Goal: Information Seeking & Learning: Understand process/instructions

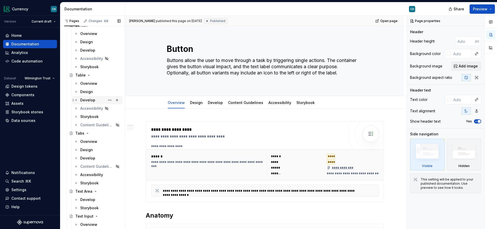
scroll to position [1828, 0]
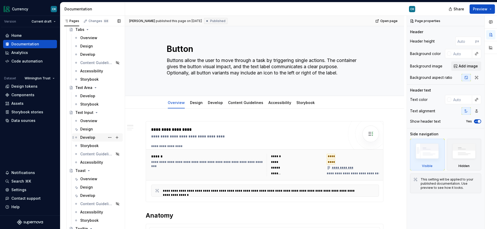
click at [94, 139] on div "Develop" at bounding box center [100, 137] width 40 height 7
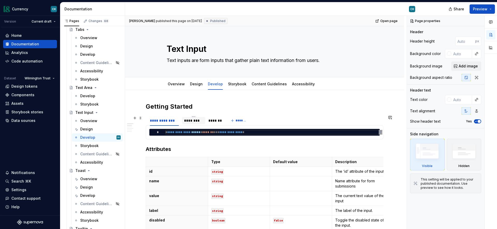
click at [193, 120] on div "********" at bounding box center [193, 120] width 19 height 5
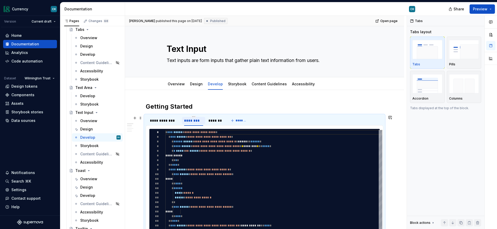
type textarea "*"
click at [223, 121] on div "*******" at bounding box center [215, 120] width 18 height 7
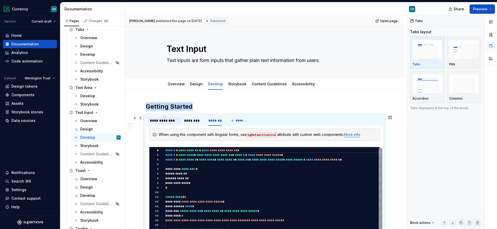
click at [164, 119] on div "**********" at bounding box center [164, 120] width 29 height 5
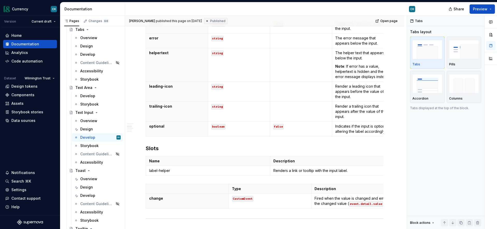
scroll to position [204, 0]
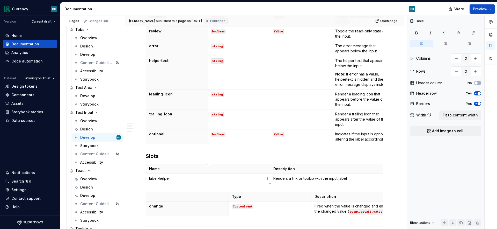
click at [195, 179] on p "label-helper" at bounding box center [208, 178] width 118 height 5
click at [146, 179] on html "Currency CK Version Current draft Home Documentation Analytics Code automation …" at bounding box center [248, 114] width 497 height 229
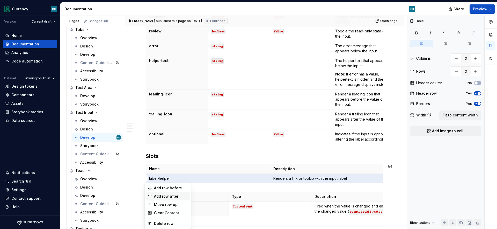
click at [156, 195] on div "Add row after" at bounding box center [171, 196] width 34 height 5
type input "3"
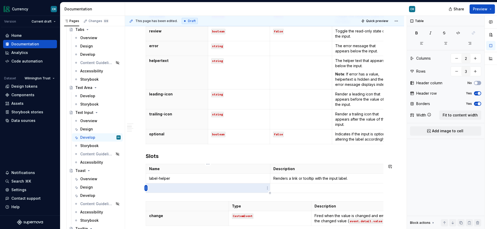
click at [147, 189] on html "Currency CK Version Current draft Home Documentation Analytics Code automation …" at bounding box center [248, 114] width 497 height 229
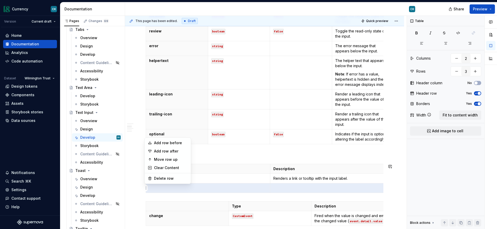
type textarea "*"
click at [161, 152] on div "Add row after" at bounding box center [171, 150] width 34 height 5
type input "4"
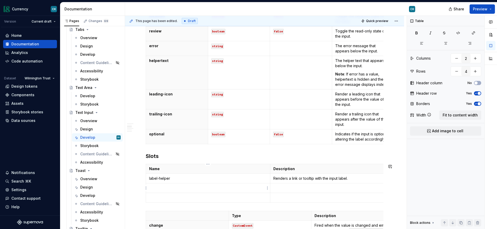
click at [202, 185] on p at bounding box center [208, 187] width 118 height 5
drag, startPoint x: 178, startPoint y: 188, endPoint x: 148, endPoint y: 188, distance: 30.1
click at [148, 188] on td "helper-text" at bounding box center [208, 188] width 124 height 10
click at [163, 179] on button "button" at bounding box center [163, 178] width 7 height 7
click at [167, 197] on p at bounding box center [208, 197] width 118 height 5
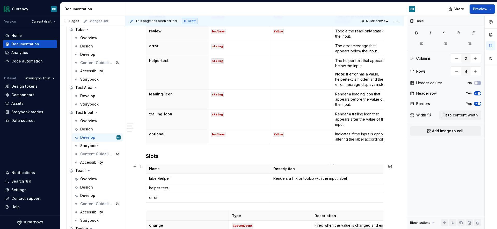
click at [299, 185] on p at bounding box center [333, 187] width 118 height 5
click at [293, 197] on p at bounding box center [333, 197] width 118 height 5
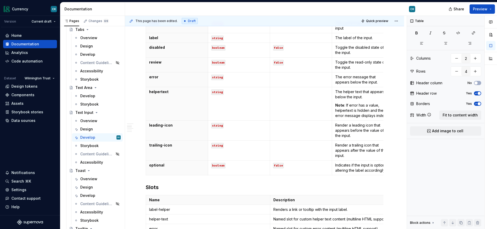
scroll to position [179, 0]
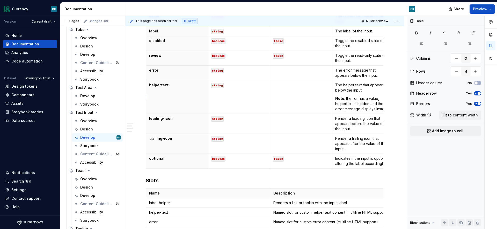
type input "4"
type input "12"
click at [369, 110] on p "Note : If error has a value, helpertext is hidden and the error message display…" at bounding box center [364, 104] width 56 height 16
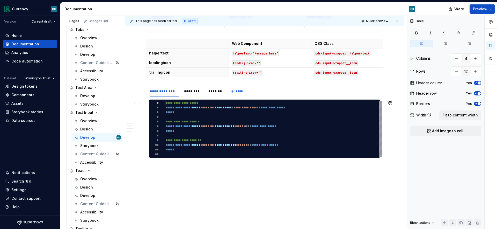
scroll to position [749, 0]
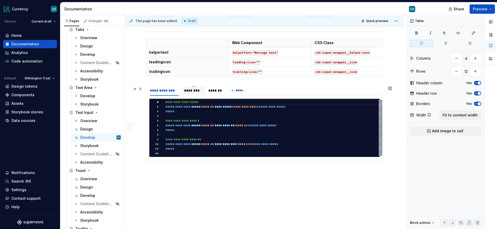
click at [193, 92] on div "********" at bounding box center [193, 90] width 19 height 5
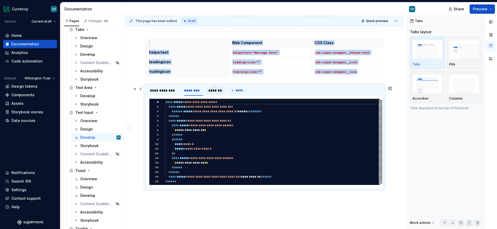
click at [212, 91] on div "*******" at bounding box center [215, 90] width 13 height 5
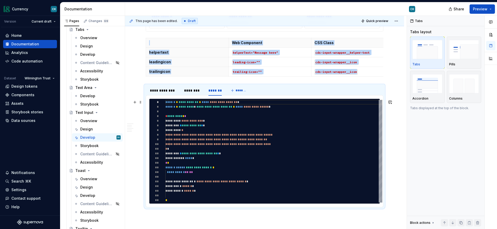
type textarea "*"
type textarea "**********"
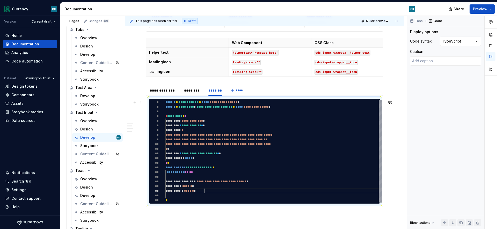
click at [215, 190] on div "**********" at bounding box center [274, 151] width 217 height 103
click at [89, 94] on div "Develop" at bounding box center [87, 95] width 15 height 5
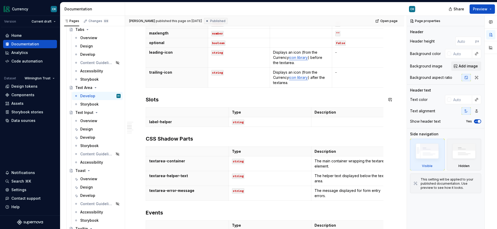
scroll to position [437, 0]
click at [337, 123] on p at bounding box center [353, 121] width 76 height 5
type textarea "*"
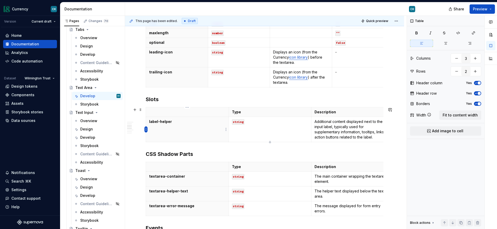
click at [146, 130] on html "Currency CK Version Current draft Home Documentation Analytics Code automation …" at bounding box center [248, 114] width 497 height 229
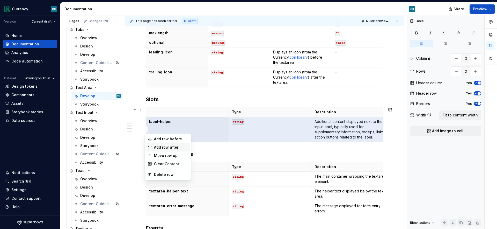
click at [159, 146] on div "Add row after" at bounding box center [171, 147] width 34 height 5
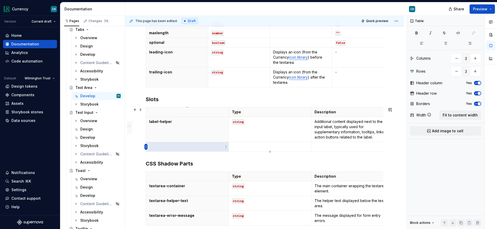
click at [147, 147] on html "Currency CK Version Current draft Home Documentation Analytics Code automation …" at bounding box center [248, 114] width 497 height 229
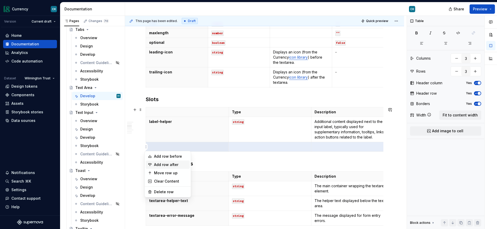
click at [160, 164] on div "Add row after" at bounding box center [171, 164] width 34 height 5
type input "4"
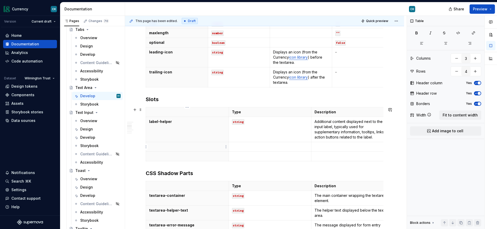
click at [164, 146] on p at bounding box center [187, 146] width 76 height 5
click at [164, 155] on p at bounding box center [187, 156] width 76 height 5
click at [319, 146] on p at bounding box center [353, 146] width 76 height 5
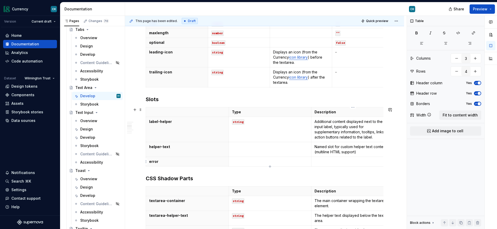
click at [325, 160] on p at bounding box center [353, 161] width 76 height 5
paste div
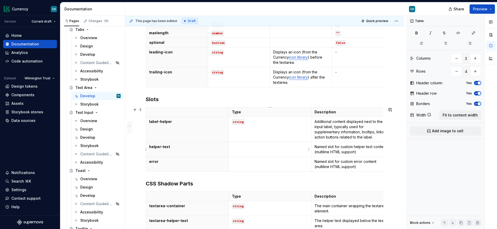
click at [263, 149] on td at bounding box center [270, 149] width 83 height 15
drag, startPoint x: 265, startPoint y: 138, endPoint x: 272, endPoint y: 139, distance: 6.6
click at [272, 140] on div at bounding box center [258, 137] width 51 height 7
click at [272, 139] on button "button" at bounding box center [271, 137] width 7 height 7
click at [254, 162] on p at bounding box center [270, 161] width 76 height 5
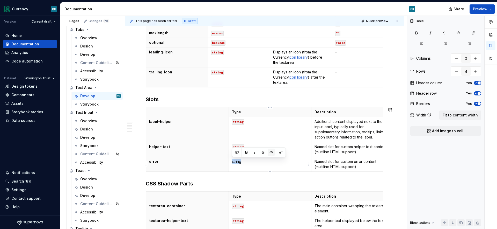
click at [272, 150] on button "button" at bounding box center [271, 151] width 7 height 7
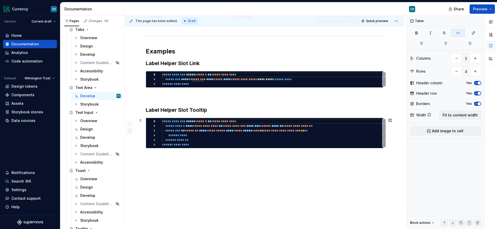
scroll to position [707, 0]
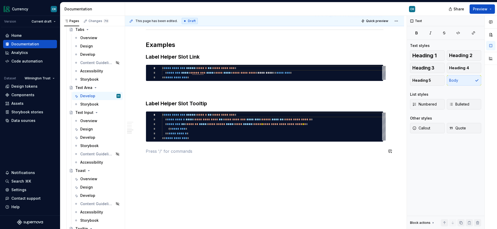
click at [169, 163] on p at bounding box center [265, 160] width 238 height 6
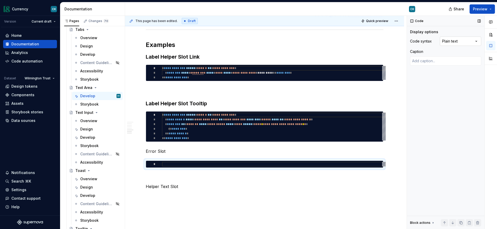
click at [457, 40] on div "Comments Open comments No comments yet Select ‘Comment’ from the block context …" at bounding box center [452, 122] width 90 height 213
click at [227, 166] on div at bounding box center [274, 164] width 224 height 5
type textarea "*"
type textarea "**********"
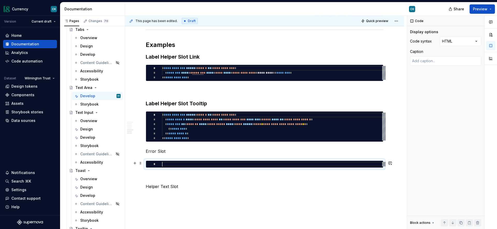
scroll to position [19, 23]
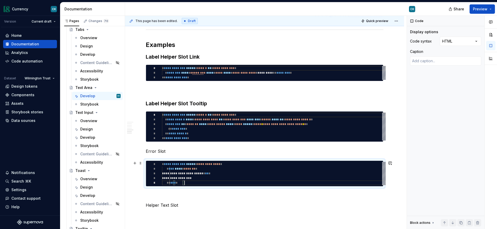
type textarea "*"
type textarea "**********"
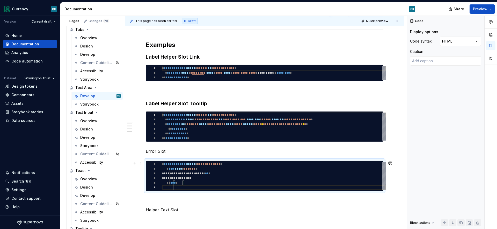
scroll to position [23, 11]
type textarea "*"
type textarea "**********"
type textarea "*"
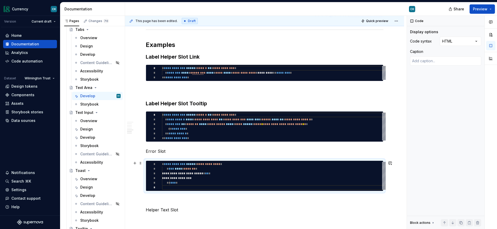
type textarea "**********"
type textarea "*"
type textarea "**********"
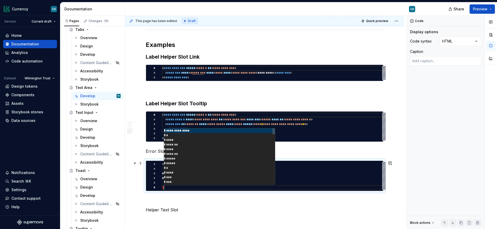
type textarea "*"
type textarea "**********"
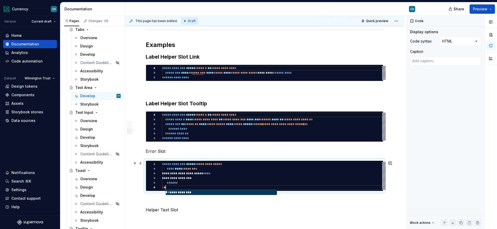
type textarea "*"
type textarea "**********"
type textarea "*"
type textarea "**********"
type textarea "*"
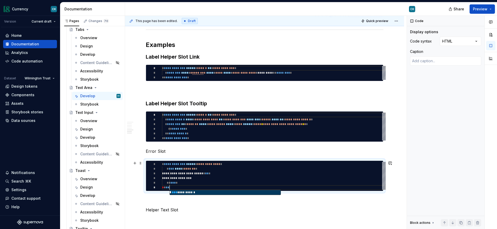
type textarea "**********"
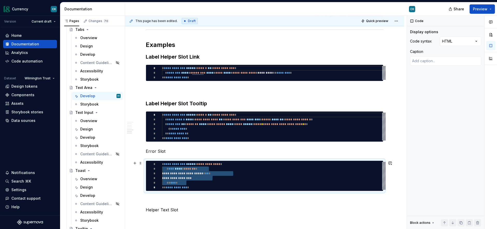
type textarea "*"
type textarea "**********"
type textarea "*"
type textarea "**********"
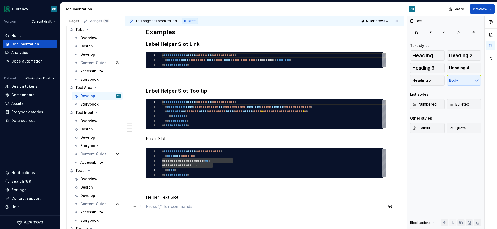
scroll to position [725, 0]
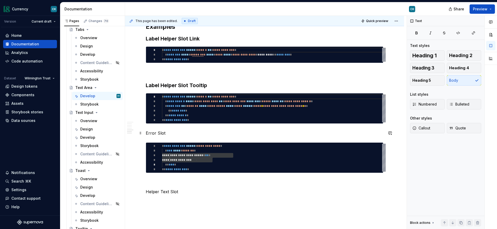
click at [162, 134] on p "Error Slot" at bounding box center [265, 133] width 238 height 6
click at [176, 85] on h3 "Label Helper Slot Tooltip" at bounding box center [265, 85] width 238 height 7
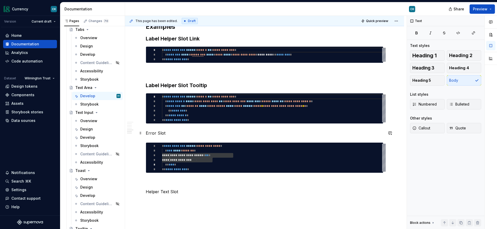
click at [174, 133] on p "Error Slot" at bounding box center [265, 133] width 238 height 6
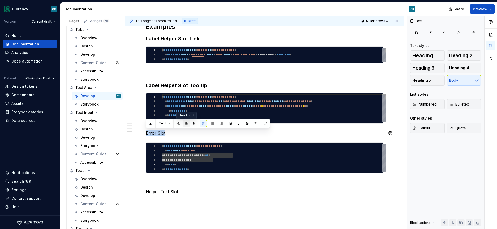
click at [187, 123] on button "button" at bounding box center [186, 123] width 7 height 7
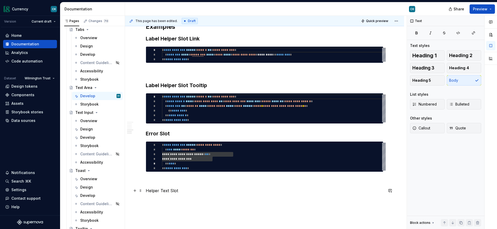
click at [181, 191] on p "Helper Text Slot" at bounding box center [265, 190] width 238 height 6
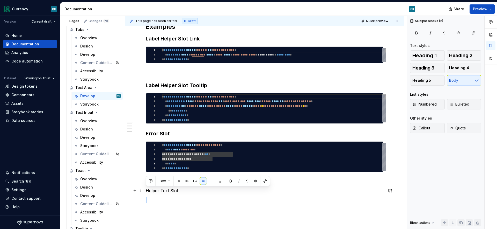
click at [181, 191] on p "Helper Text Slot" at bounding box center [265, 190] width 238 height 6
drag, startPoint x: 186, startPoint y: 182, endPoint x: 183, endPoint y: 184, distance: 4.0
click at [186, 182] on button "button" at bounding box center [186, 180] width 7 height 7
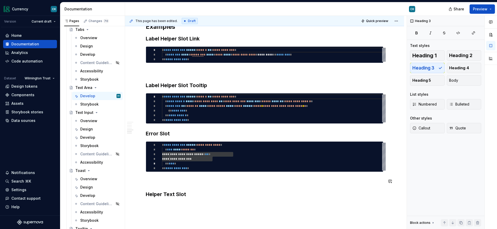
click at [163, 183] on p at bounding box center [265, 181] width 238 height 6
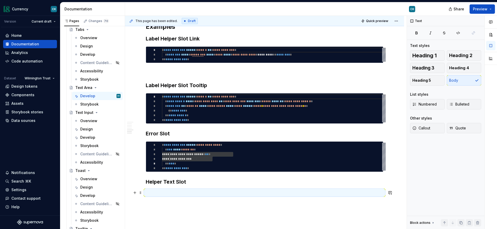
click at [160, 193] on p at bounding box center [265, 192] width 238 height 6
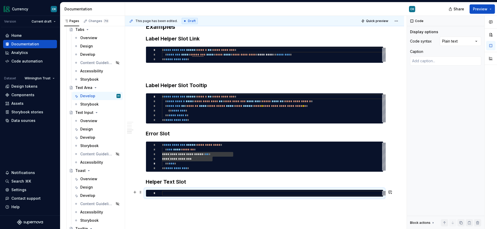
type textarea "*"
type textarea "**********"
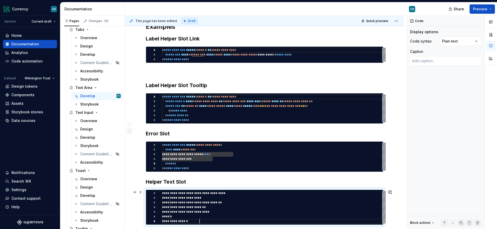
scroll to position [28, 38]
click at [457, 41] on div "Comments Open comments No comments yet Select ‘Comment’ from the block context …" at bounding box center [452, 122] width 90 height 213
click at [170, 221] on div "**********" at bounding box center [274, 207] width 224 height 33
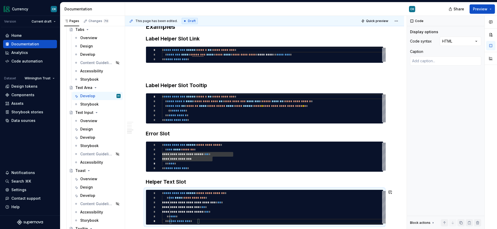
type textarea "*"
type textarea "**********"
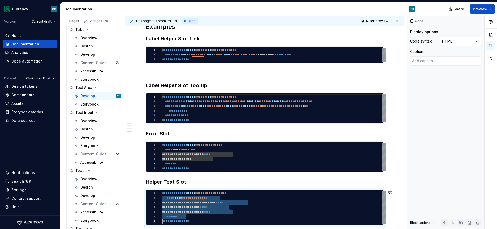
type textarea "*"
type textarea "**********"
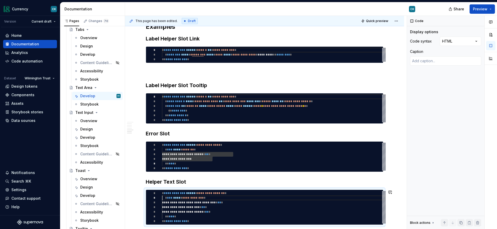
scroll to position [9, 0]
type textarea "*"
type textarea "**********"
click at [203, 203] on div "**********" at bounding box center [274, 207] width 224 height 33
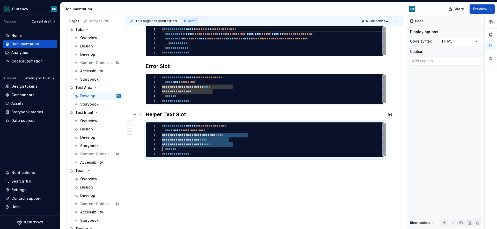
scroll to position [796, 0]
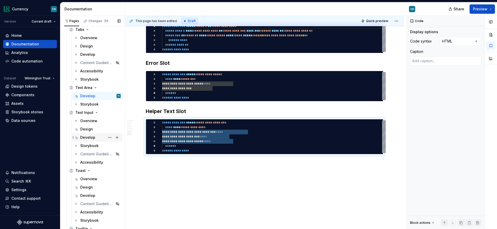
click at [91, 137] on div "Develop" at bounding box center [87, 137] width 15 height 5
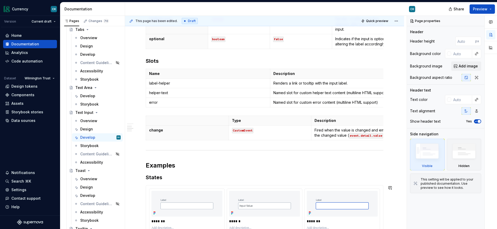
scroll to position [298, 0]
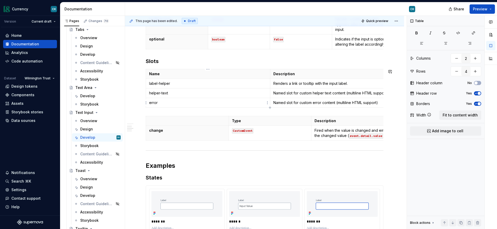
click at [182, 103] on p "error" at bounding box center [208, 102] width 118 height 5
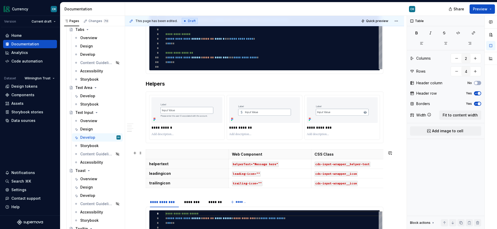
scroll to position [721, 0]
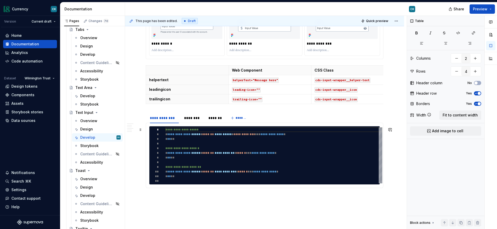
type textarea "*"
type textarea "**********"
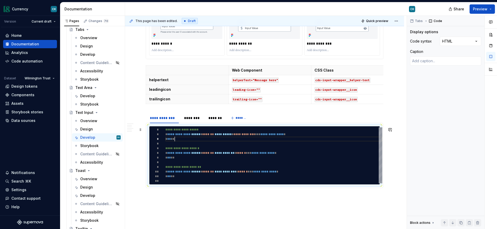
scroll to position [9, 9]
click at [183, 140] on div "**********" at bounding box center [274, 155] width 217 height 56
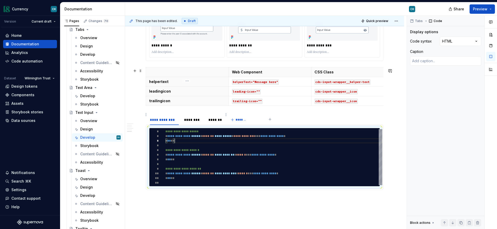
scroll to position [704, 0]
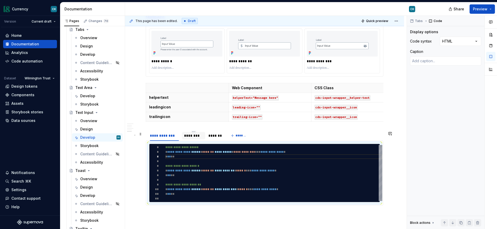
click at [196, 136] on div "********" at bounding box center [193, 135] width 19 height 5
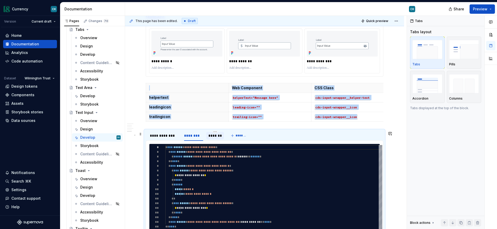
click at [213, 137] on div "*******" at bounding box center [215, 135] width 13 height 5
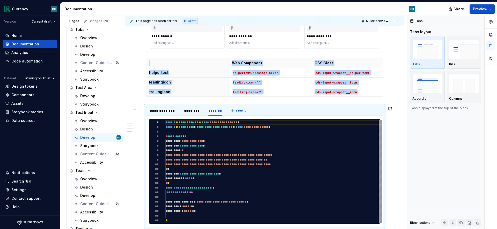
scroll to position [791, 0]
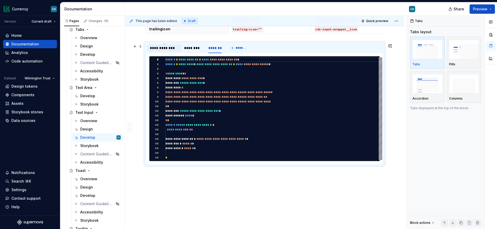
click at [167, 51] on div "**********" at bounding box center [164, 47] width 29 height 5
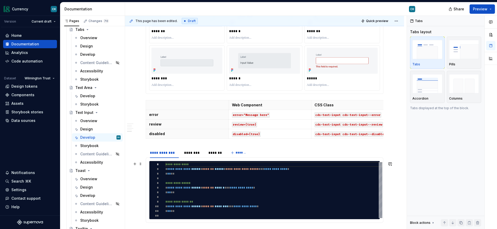
scroll to position [486, 0]
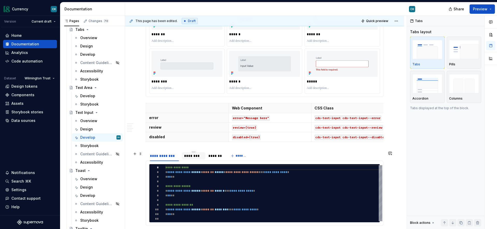
click at [194, 155] on div "********" at bounding box center [193, 155] width 19 height 5
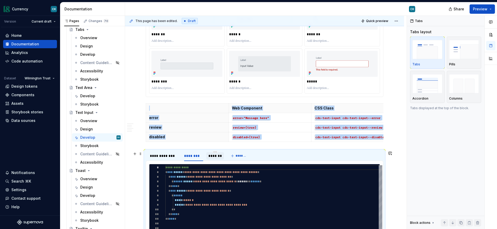
click at [217, 155] on div "*******" at bounding box center [215, 155] width 13 height 5
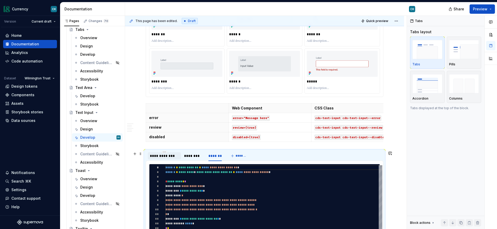
click at [166, 158] on div "**********" at bounding box center [164, 155] width 29 height 5
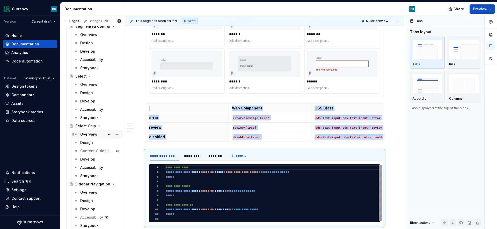
scroll to position [1465, 0]
click at [92, 99] on div "Develop" at bounding box center [87, 101] width 15 height 5
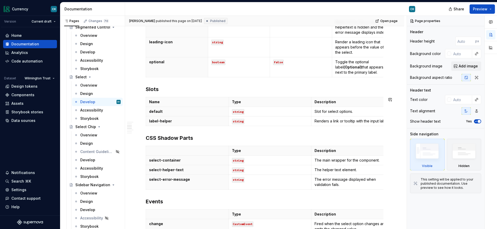
scroll to position [310, 0]
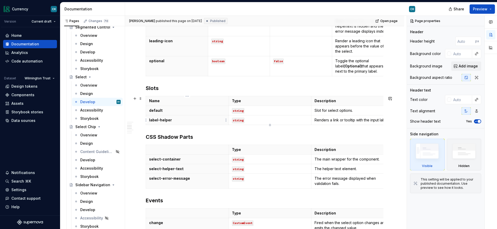
type textarea "*"
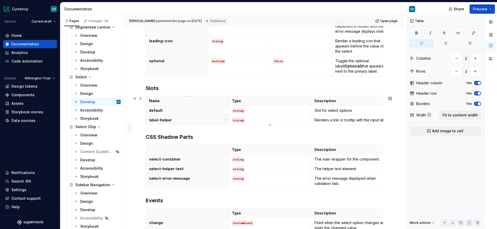
click at [196, 123] on th "label-helper" at bounding box center [187, 120] width 83 height 10
click at [145, 119] on html "Currency CK Version Current draft Home Documentation Analytics Code automation …" at bounding box center [248, 114] width 497 height 229
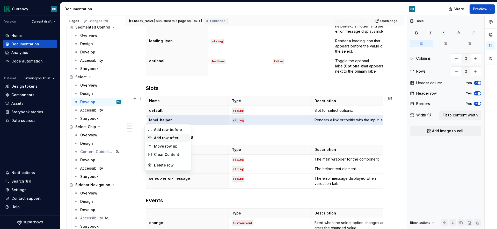
click at [159, 135] on div "Add row after" at bounding box center [171, 137] width 34 height 5
type input "4"
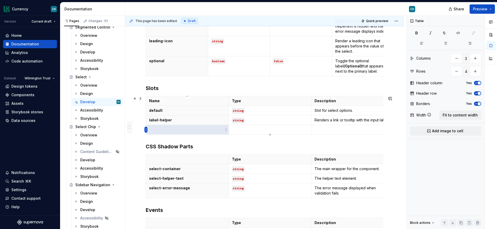
click at [145, 129] on html "Currency CK Version Current draft Home Documentation Analytics Code automation …" at bounding box center [248, 114] width 497 height 229
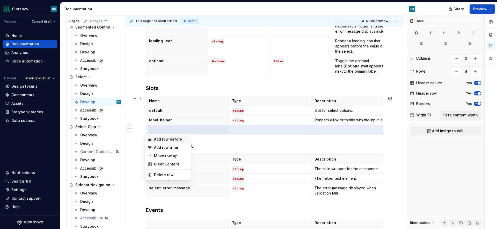
type textarea "*"
click at [157, 146] on div "Add row after" at bounding box center [171, 147] width 34 height 5
type input "5"
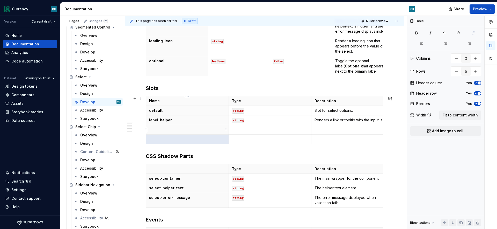
click at [171, 130] on p at bounding box center [187, 129] width 76 height 5
click at [234, 128] on p "string" at bounding box center [270, 129] width 76 height 5
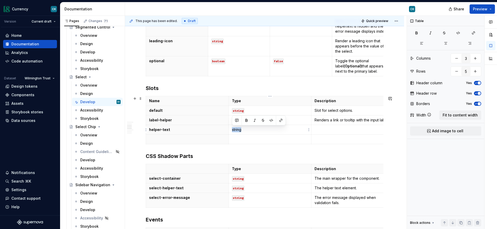
click at [234, 128] on p "string" at bounding box center [270, 129] width 76 height 5
click at [273, 121] on button "button" at bounding box center [271, 120] width 7 height 7
click at [192, 136] on th at bounding box center [187, 139] width 83 height 10
click at [240, 137] on p at bounding box center [270, 139] width 76 height 5
click at [270, 130] on button "button" at bounding box center [271, 129] width 7 height 7
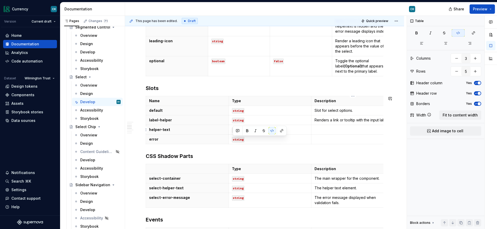
click at [320, 127] on p at bounding box center [353, 129] width 76 height 5
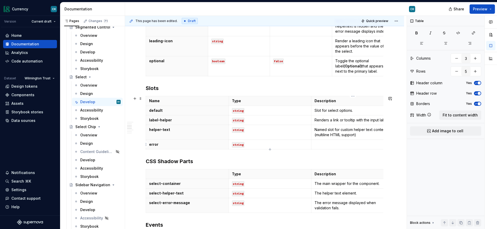
click at [345, 145] on p at bounding box center [353, 144] width 76 height 5
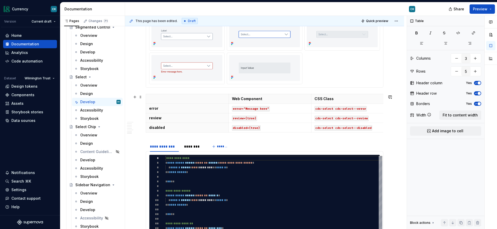
scroll to position [849, 0]
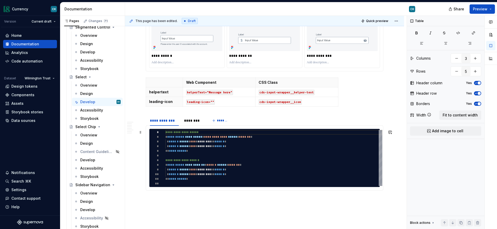
type textarea "*"
type textarea "**********"
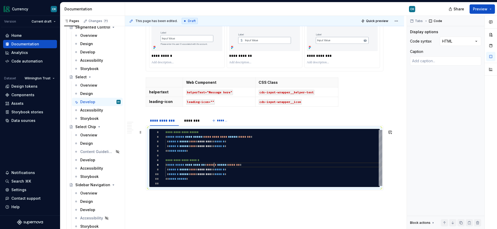
click at [214, 167] on div "**********" at bounding box center [274, 158] width 217 height 56
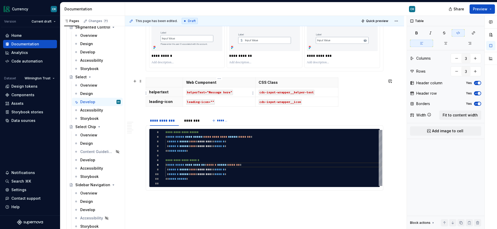
click at [200, 93] on code "helperText="Message here"" at bounding box center [209, 92] width 47 height 5
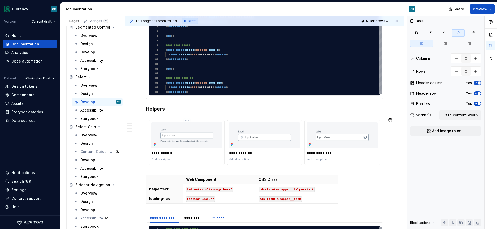
scroll to position [723, 0]
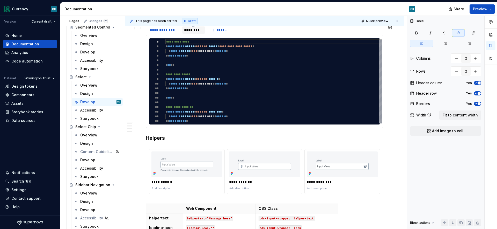
click at [189, 32] on div "********" at bounding box center [193, 29] width 19 height 5
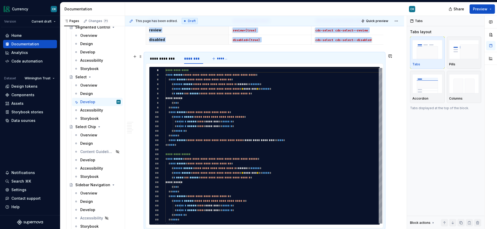
click at [167, 56] on html "Currency CK Version Current draft Home Documentation Analytics Code automation …" at bounding box center [248, 114] width 497 height 229
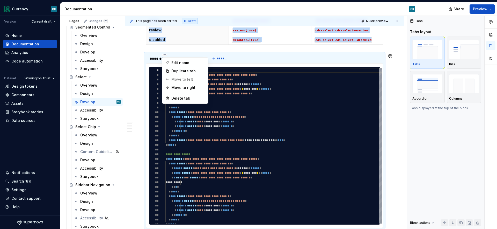
click at [266, 76] on html "Currency CK Version Current draft Home Documentation Analytics Code automation …" at bounding box center [248, 114] width 497 height 229
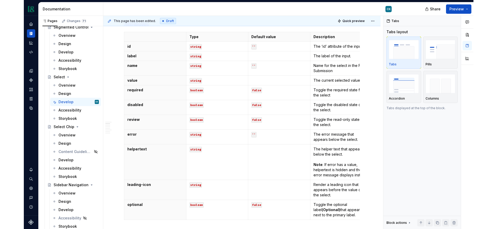
scroll to position [0, 0]
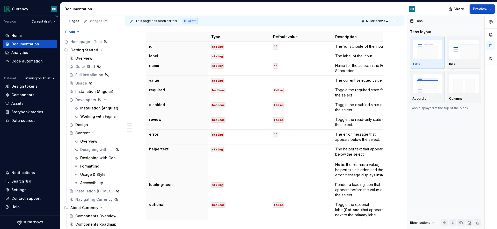
click at [27, 147] on div "Home Documentation Analytics Code automation Dataset Wilmington Trust Design to…" at bounding box center [30, 121] width 60 height 188
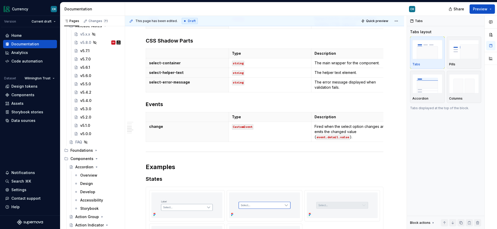
scroll to position [144, 0]
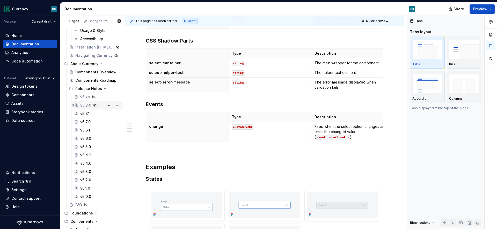
click at [104, 105] on div "v5.8.0 CB" at bounding box center [100, 105] width 40 height 7
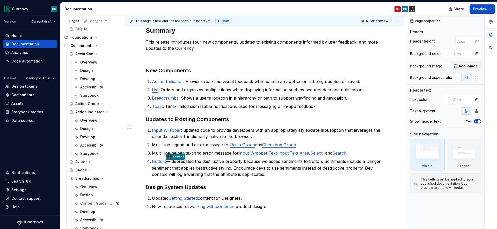
scroll to position [319, 0]
click at [196, 136] on p "Input Wrapper : updated code to provide developers with an appropriately styled…" at bounding box center [268, 133] width 232 height 12
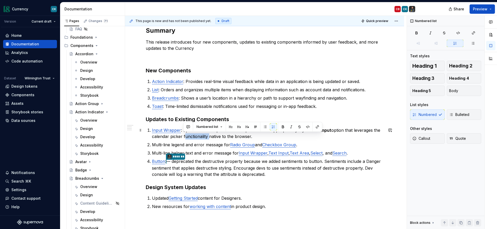
click at [196, 136] on p "Input Wrapper : updated code to provide developers with an appropriately styled…" at bounding box center [268, 133] width 232 height 12
click at [199, 144] on p "Multi-line legend and error message for Radio Group and Checkbox Group ." at bounding box center [268, 144] width 232 height 6
click at [201, 108] on p "Toast : Time-limited dismissable notifications used for messaging or in-app fee…" at bounding box center [268, 106] width 232 height 6
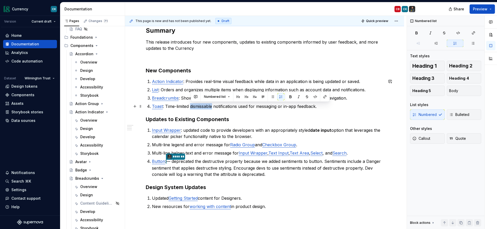
click at [209, 108] on p "Toast : Time-limited dismissable notifications used for messaging or in-app fee…" at bounding box center [268, 106] width 232 height 6
click at [202, 106] on p "Toast : Time-limited dismissable notifications used for messaging or in-app fee…" at bounding box center [268, 106] width 232 height 6
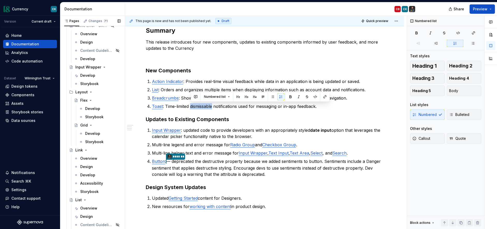
scroll to position [860, 0]
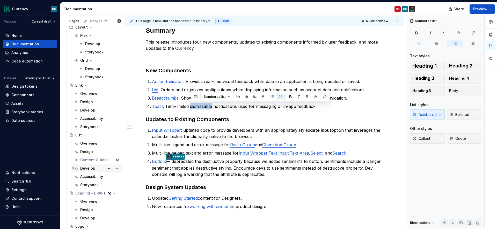
click at [92, 167] on div "Develop" at bounding box center [87, 168] width 15 height 5
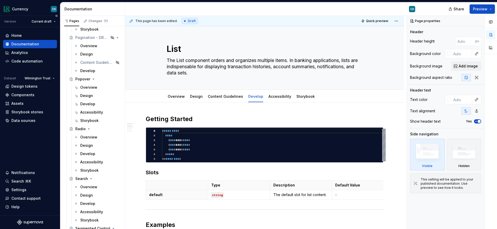
scroll to position [1304, 0]
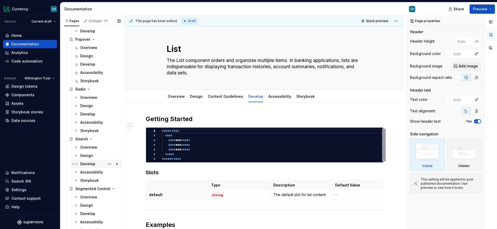
click at [90, 163] on div "Develop" at bounding box center [87, 163] width 15 height 5
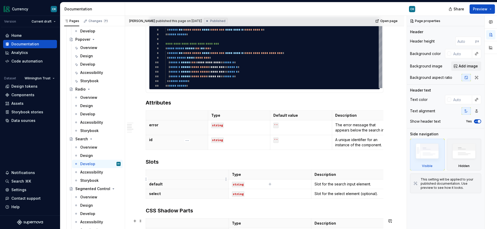
scroll to position [216, 0]
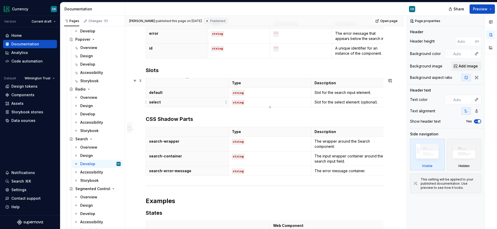
type textarea "*"
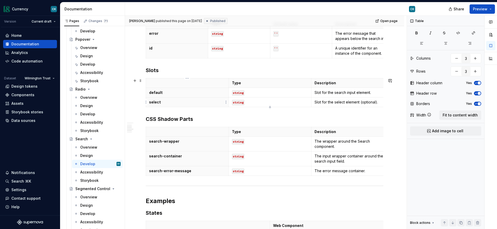
click at [174, 101] on p "select" at bounding box center [187, 101] width 76 height 5
click at [146, 102] on html "Currency CK Version Current draft Home Documentation Analytics Code automation …" at bounding box center [248, 114] width 497 height 229
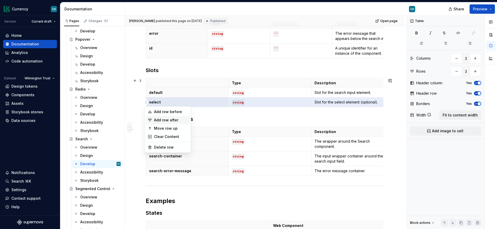
click at [163, 120] on div "Add row after" at bounding box center [171, 119] width 34 height 5
type input "4"
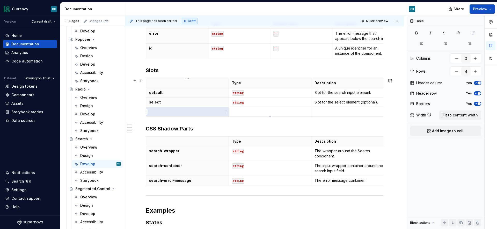
click at [162, 112] on p at bounding box center [187, 111] width 76 height 5
click at [239, 111] on p "string" at bounding box center [270, 111] width 76 height 5
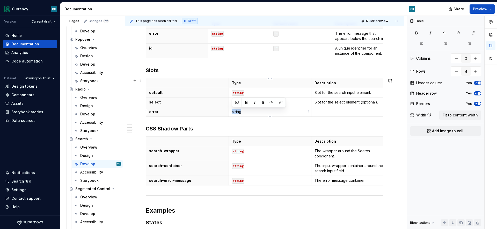
click at [239, 111] on p "string" at bounding box center [270, 111] width 76 height 5
click at [271, 102] on button "button" at bounding box center [271, 102] width 7 height 7
click at [337, 112] on p at bounding box center [353, 111] width 76 height 5
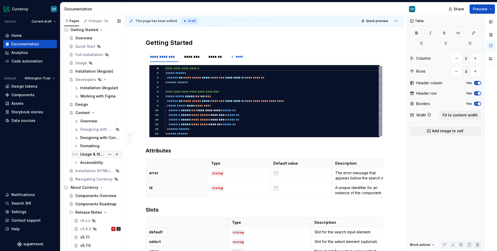
scroll to position [102, 0]
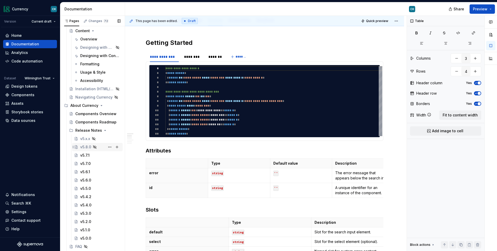
click at [104, 145] on div "v5.8.0 CB" at bounding box center [100, 146] width 40 height 7
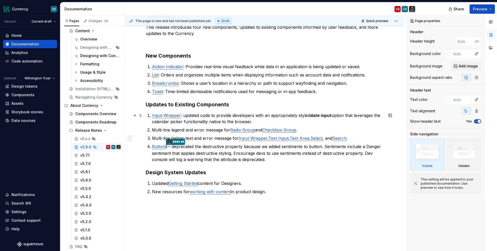
scroll to position [90, 0]
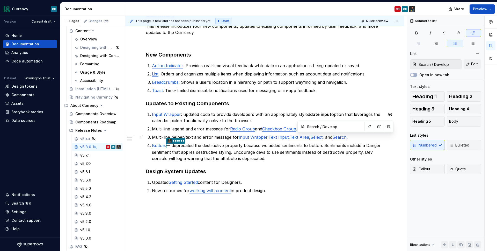
click at [339, 137] on link "Search" at bounding box center [340, 136] width 14 height 5
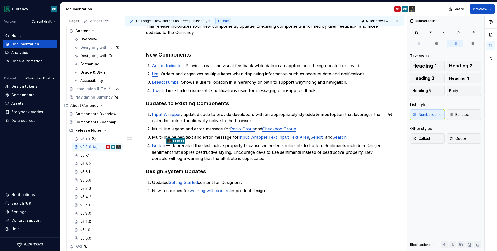
click at [364, 138] on p "Multi-line helper-text and error message for Input Wrapper , Text Input , Text …" at bounding box center [268, 137] width 232 height 6
click at [387, 137] on div "Summary This release introduces four new components, updates to existing compon…" at bounding box center [264, 147] width 279 height 298
click at [183, 140] on p "Multi-line helper-text and error message for Input Wrapper , Text Input , Text …" at bounding box center [268, 137] width 232 height 6
click at [159, 137] on p "Multi-line helper-text and error message for Input Wrapper , Text Input , Text …" at bounding box center [268, 137] width 232 height 6
click at [358, 138] on p "Multi-line helper-text and error message for Input Wrapper , Text Input , Text …" at bounding box center [268, 137] width 232 height 6
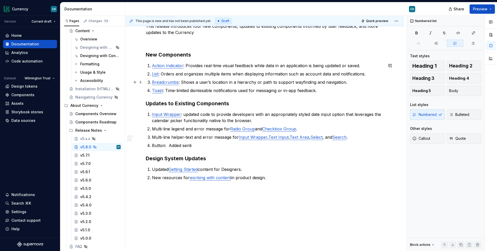
click at [352, 84] on p "Breadcrumbs : Shows a user’s location in a hierarchy or path to support wayfind…" at bounding box center [268, 82] width 232 height 6
click at [392, 113] on button "button" at bounding box center [390, 114] width 7 height 7
click at [355, 124] on p "**********" at bounding box center [355, 123] width 76 height 5
click at [221, 135] on p "Multi-line helper-text and error message for Input Wrapper , Text Input , Text …" at bounding box center [268, 137] width 232 height 6
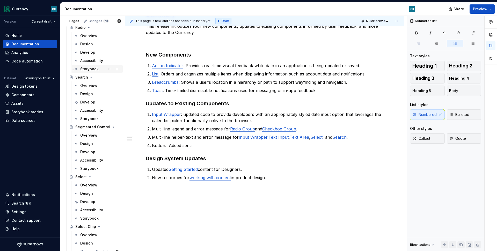
scroll to position [1368, 0]
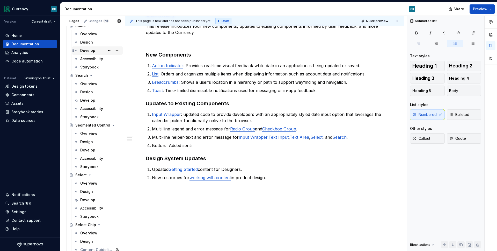
click at [91, 49] on div "Develop" at bounding box center [87, 50] width 15 height 5
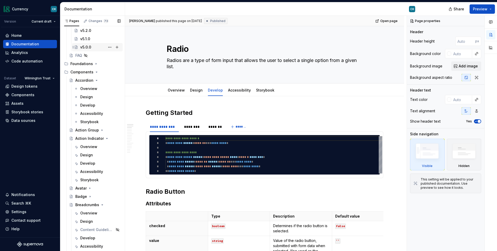
scroll to position [33, 0]
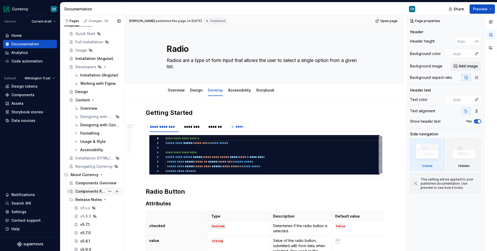
click at [84, 190] on div "Components Roadmap" at bounding box center [90, 191] width 30 height 5
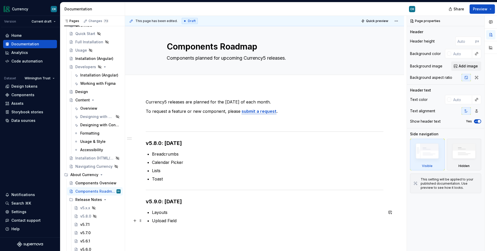
scroll to position [22, 0]
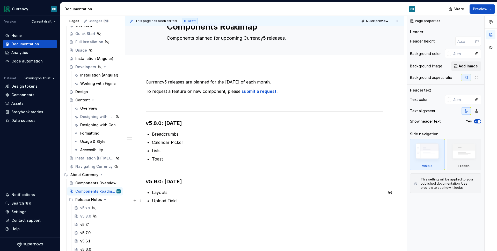
click at [183, 201] on p "Upload Field" at bounding box center [268, 200] width 232 height 6
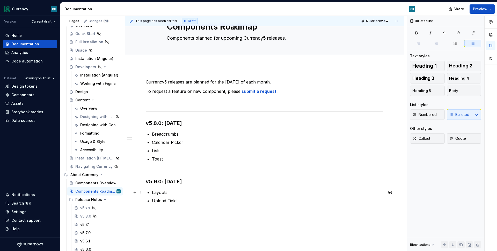
click at [167, 193] on p "Layouts" at bounding box center [268, 192] width 232 height 6
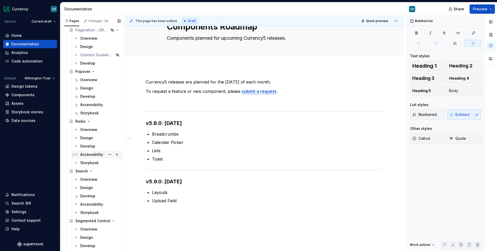
scroll to position [1273, 0]
click at [95, 145] on div "Develop" at bounding box center [100, 144] width 40 height 7
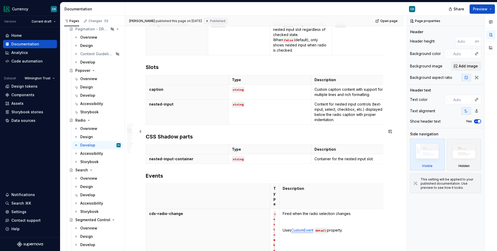
scroll to position [376, 0]
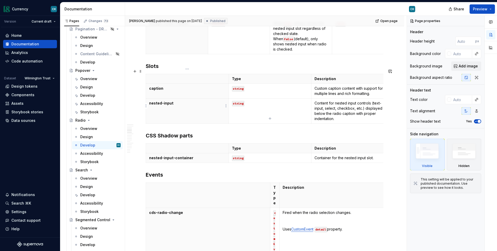
type textarea "*"
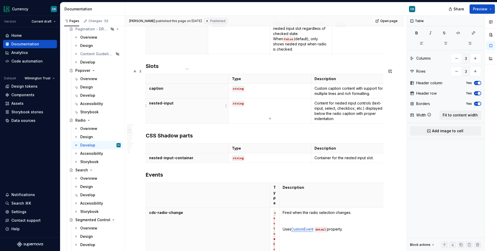
click at [189, 101] on p "nested-input" at bounding box center [187, 103] width 76 height 5
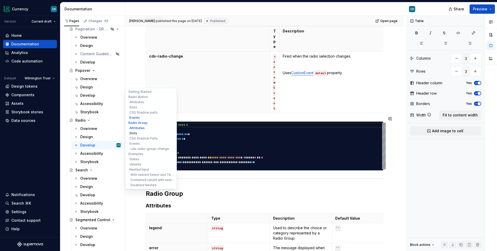
click at [132, 133] on button "Slots" at bounding box center [150, 133] width 49 height 5
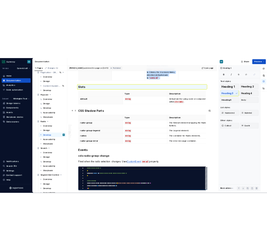
scroll to position [865, 0]
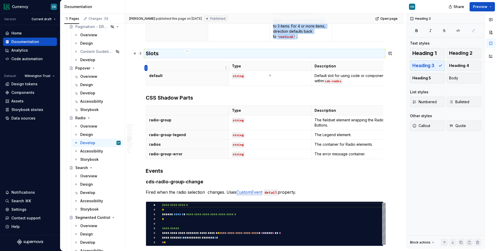
click at [145, 66] on html "Currency CK Version Current draft Home Documentation Analytics Code automation …" at bounding box center [248, 125] width 497 height 251
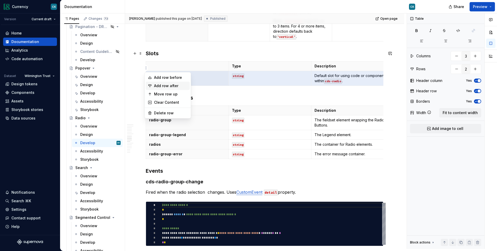
click at [158, 86] on div "Add row after" at bounding box center [171, 85] width 34 height 5
type input "3"
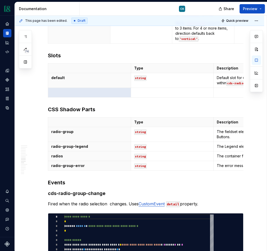
scroll to position [0, 0]
click at [95, 90] on p at bounding box center [89, 92] width 76 height 5
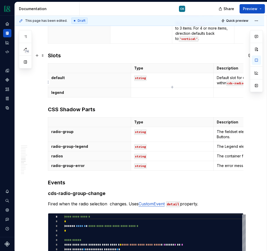
click at [238, 90] on p at bounding box center [255, 92] width 76 height 5
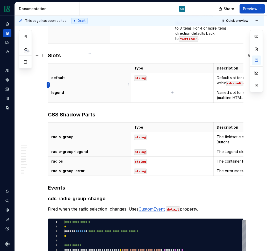
click at [48, 86] on html "Currency CK Dataset Wilmington Trust Documentation CK Share Preview 74 Pages Ad…" at bounding box center [133, 125] width 267 height 251
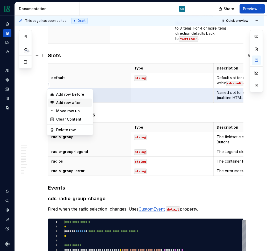
click at [60, 102] on div "Add row after" at bounding box center [73, 102] width 34 height 5
type textarea "*"
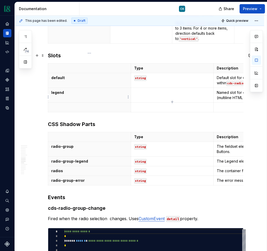
click at [90, 105] on p at bounding box center [89, 107] width 76 height 5
click at [225, 105] on p at bounding box center [255, 107] width 76 height 5
paste div
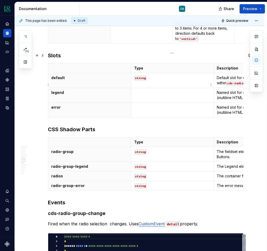
click at [146, 90] on p at bounding box center [172, 92] width 76 height 5
click at [173, 75] on button "button" at bounding box center [173, 72] width 7 height 7
click at [150, 103] on td at bounding box center [172, 110] width 83 height 15
click at [172, 88] on button "button" at bounding box center [173, 87] width 7 height 7
click at [174, 103] on td "string" at bounding box center [172, 110] width 83 height 15
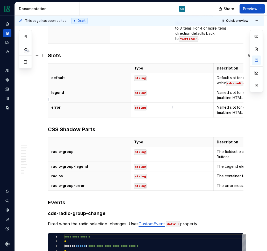
click at [229, 105] on p "Named slot for custom error content (multiline HTML support)" at bounding box center [255, 110] width 76 height 10
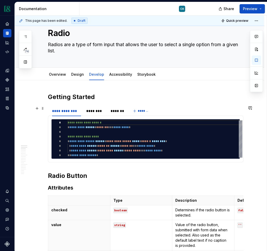
scroll to position [0, 0]
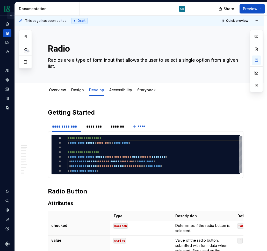
click at [11, 15] on button "Expand sidebar" at bounding box center [10, 15] width 7 height 7
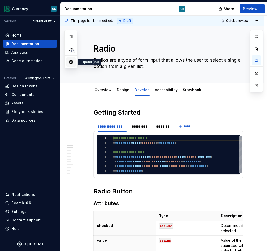
click at [72, 61] on button "button" at bounding box center [70, 61] width 9 height 9
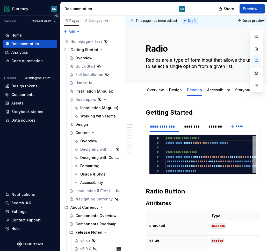
click at [55, 15] on button "Collapse sidebar" at bounding box center [56, 15] width 7 height 7
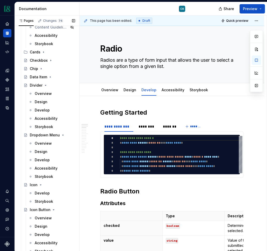
scroll to position [472, 0]
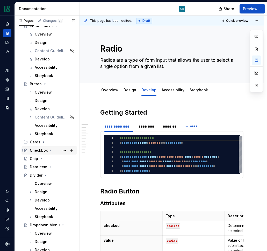
click at [51, 149] on icon "Page tree" at bounding box center [51, 150] width 4 height 4
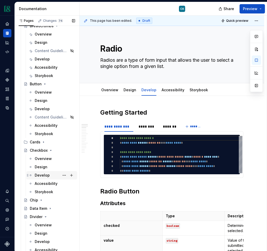
click at [47, 174] on div "Develop" at bounding box center [42, 175] width 15 height 5
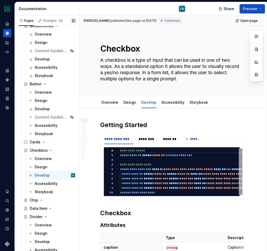
click at [74, 19] on button "button" at bounding box center [73, 20] width 7 height 7
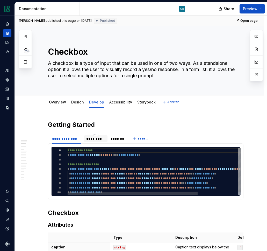
type textarea "*"
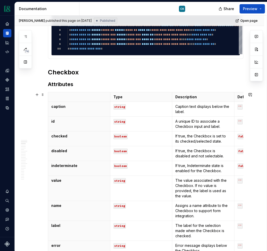
scroll to position [303, 0]
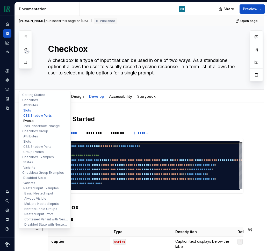
scroll to position [303, 0]
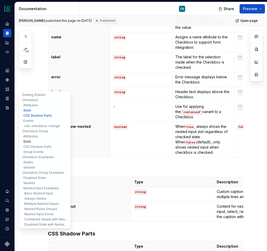
click at [26, 141] on button "Slots" at bounding box center [44, 141] width 49 height 5
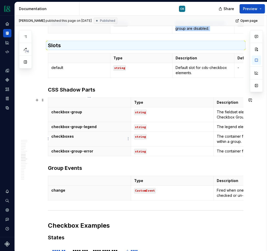
scroll to position [923, 0]
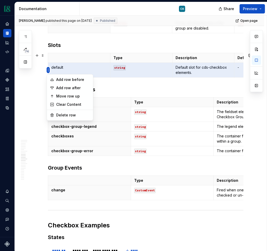
click at [48, 70] on html "Currency CK Dataset Wilmington Trust Documentation CK Share Preview 74 Pages Ad…" at bounding box center [133, 125] width 267 height 251
click at [65, 87] on div "Add row after" at bounding box center [73, 87] width 34 height 5
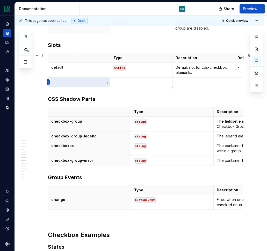
click at [49, 84] on html "Currency CK Dataset Wilmington Trust Documentation CK Share Preview 75 Pages Ad…" at bounding box center [133, 125] width 267 height 251
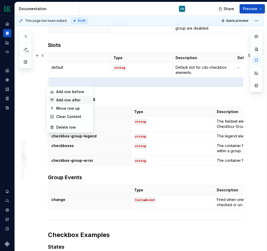
click at [59, 99] on div "Add row after" at bounding box center [73, 99] width 34 height 5
type textarea "*"
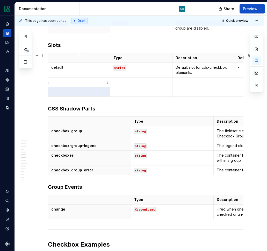
click at [80, 80] on p at bounding box center [79, 82] width 56 height 5
paste div
click at [131, 80] on p at bounding box center [141, 82] width 56 height 5
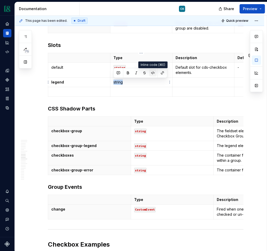
click at [153, 73] on button "button" at bounding box center [152, 72] width 7 height 7
click at [79, 94] on p at bounding box center [79, 91] width 56 height 5
click at [57, 90] on p "error" at bounding box center [79, 91] width 56 height 5
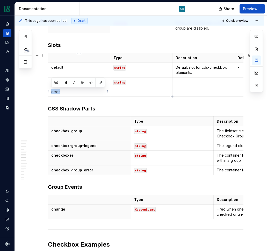
click at [57, 90] on p "error" at bounding box center [79, 91] width 56 height 5
click at [136, 89] on p at bounding box center [141, 91] width 56 height 5
click at [115, 92] on p "string" at bounding box center [141, 91] width 56 height 5
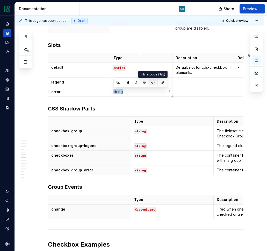
click at [152, 82] on button "button" at bounding box center [152, 82] width 7 height 7
click at [195, 81] on p at bounding box center [204, 82] width 56 height 5
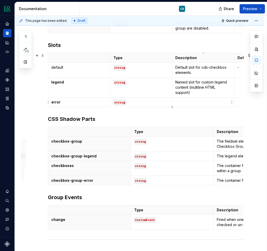
click at [191, 102] on p at bounding box center [203, 101] width 56 height 5
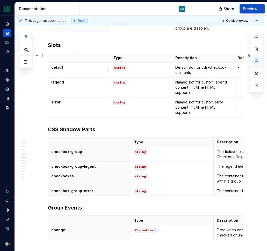
click at [59, 66] on p "default" at bounding box center [79, 67] width 56 height 5
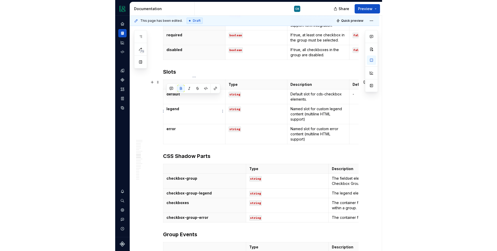
scroll to position [892, 0]
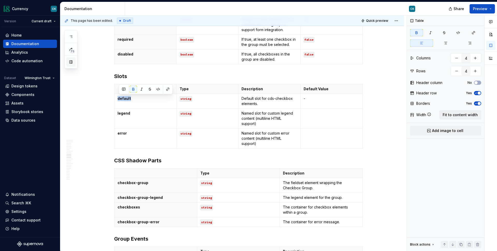
click at [72, 63] on button "button" at bounding box center [70, 61] width 9 height 9
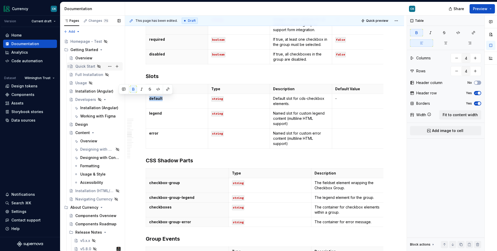
scroll to position [0, 0]
type textarea "*"
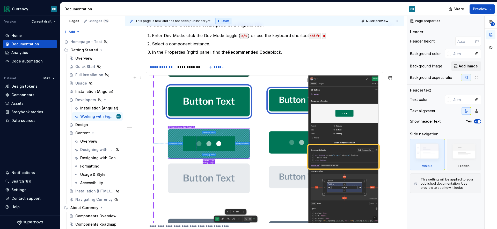
scroll to position [5, 0]
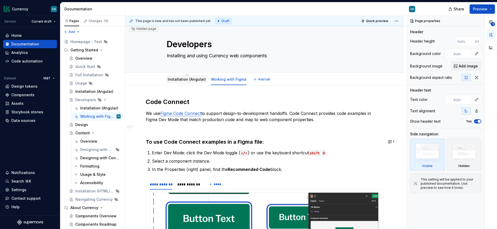
click at [182, 77] on link "Installation (Angular)" at bounding box center [187, 79] width 38 height 4
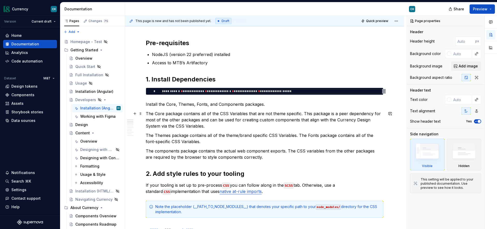
scroll to position [4, 0]
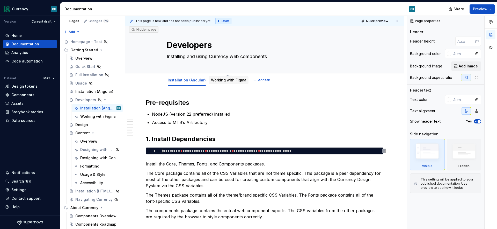
click at [231, 78] on link "Working with Figma" at bounding box center [228, 80] width 35 height 4
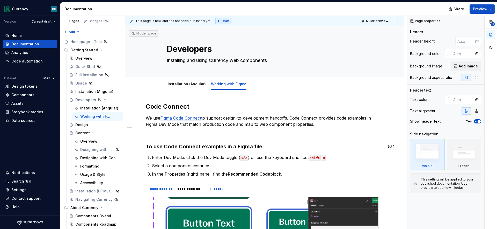
type textarea "*"
